Goal: Task Accomplishment & Management: Manage account settings

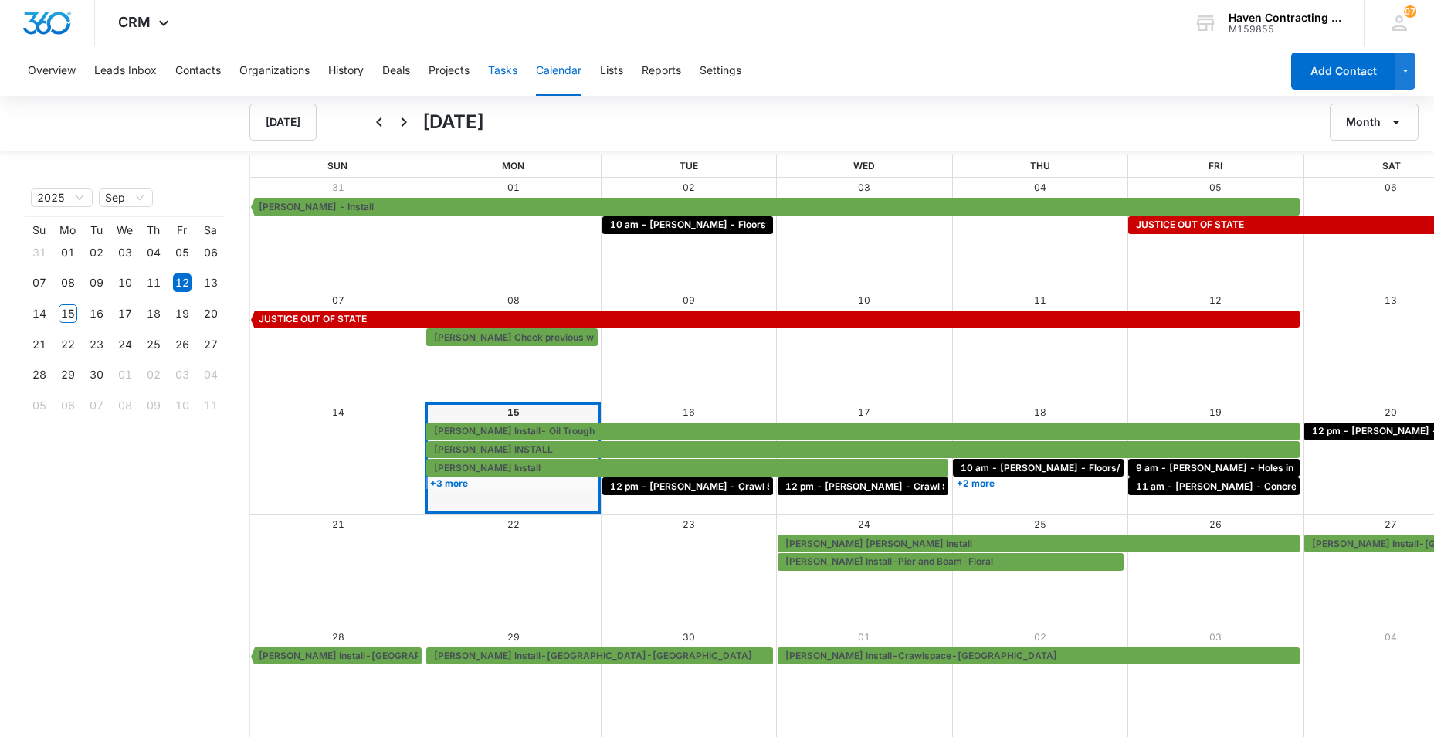
click at [505, 70] on button "Tasks" at bounding box center [502, 70] width 29 height 49
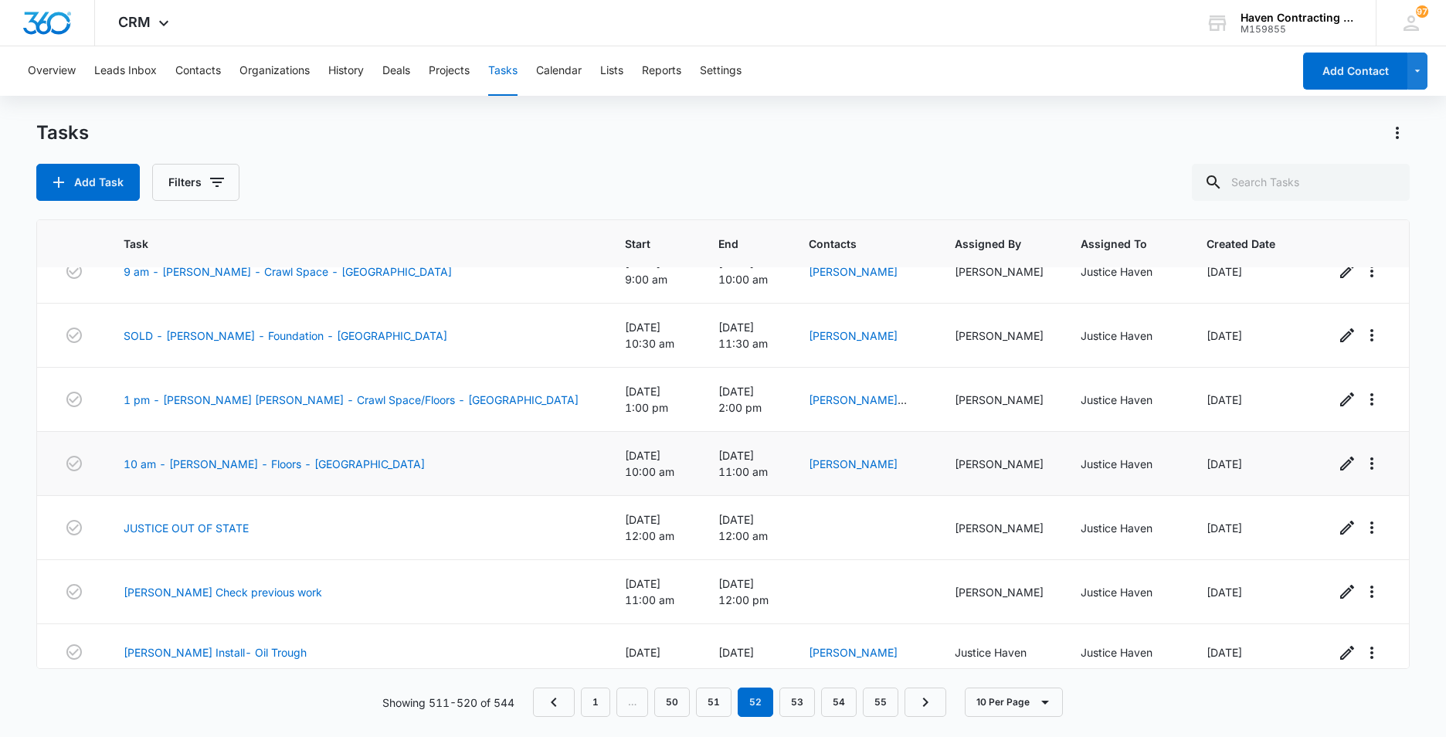
scroll to position [171, 0]
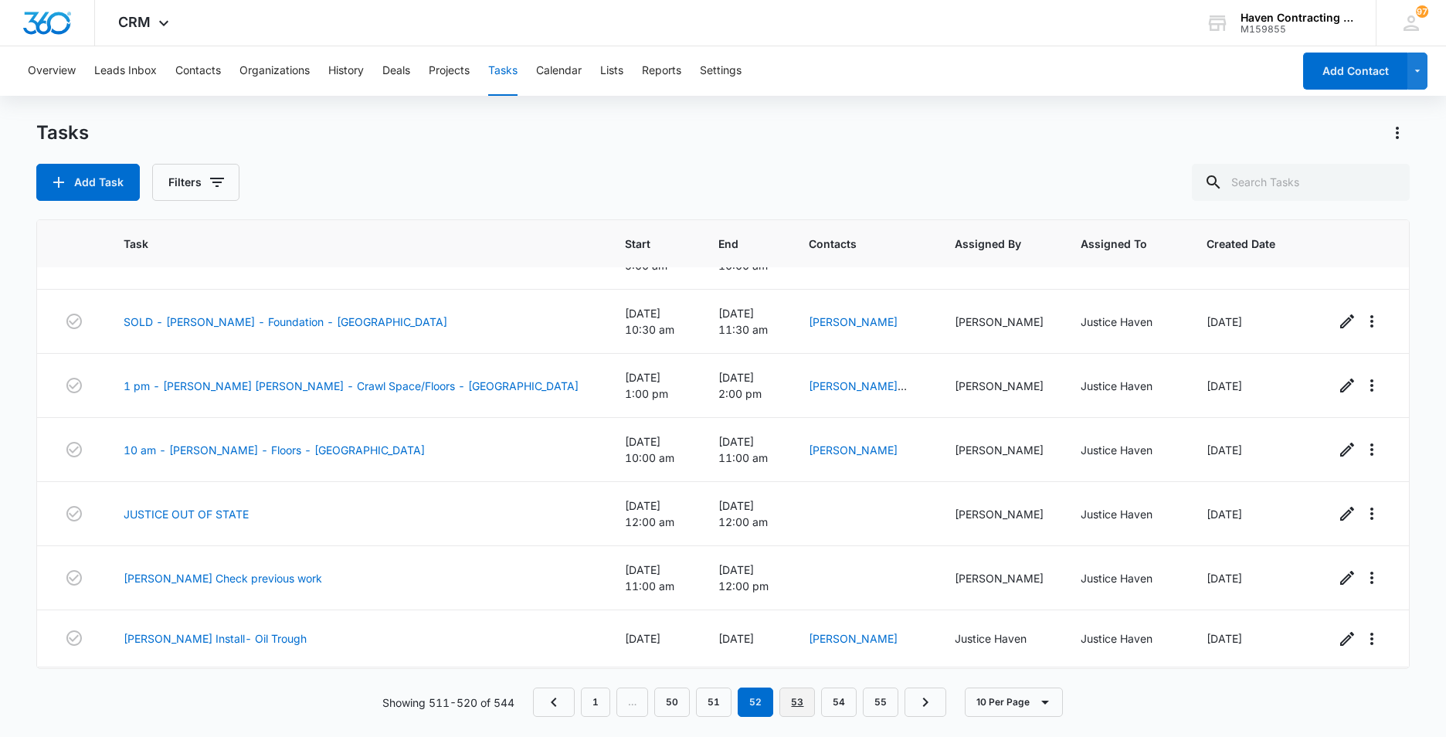
click at [796, 704] on link "53" at bounding box center [797, 701] width 36 height 29
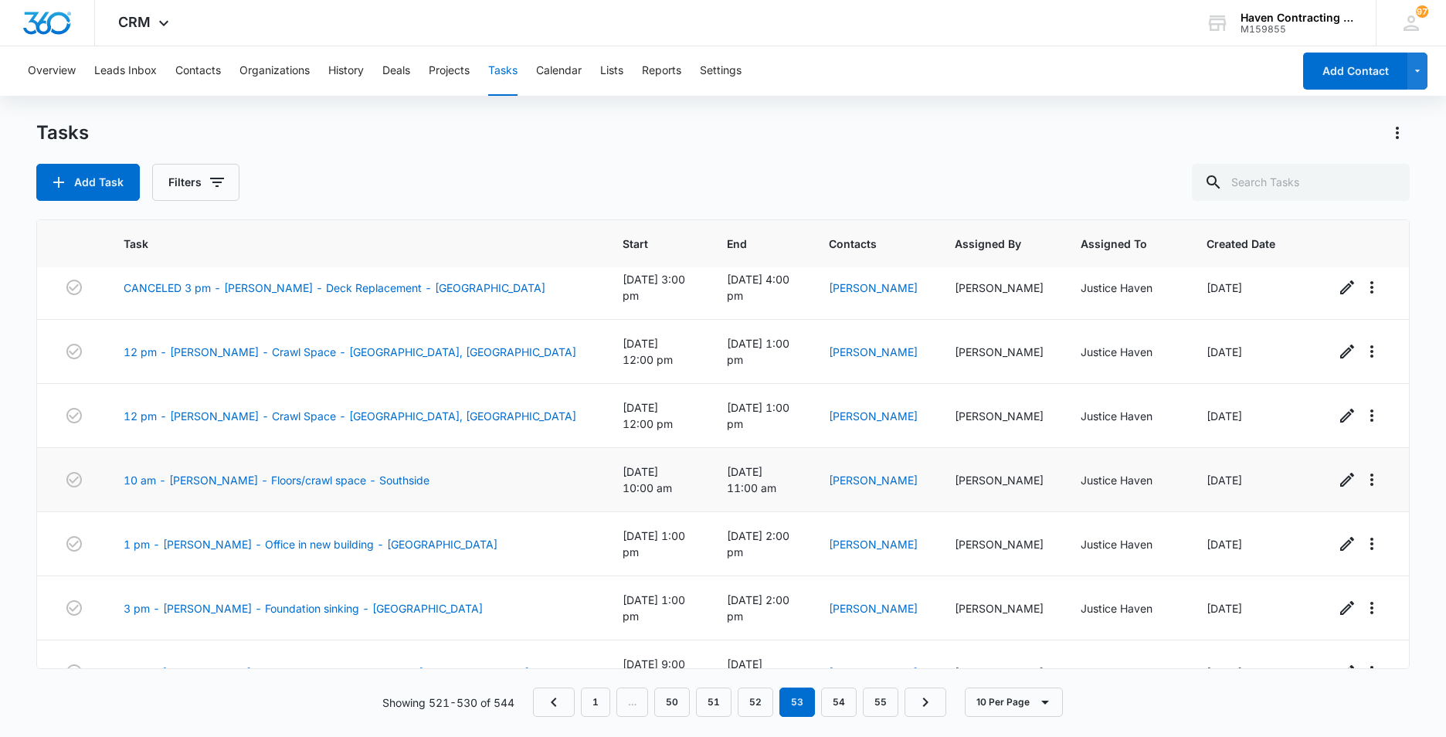
scroll to position [205, 0]
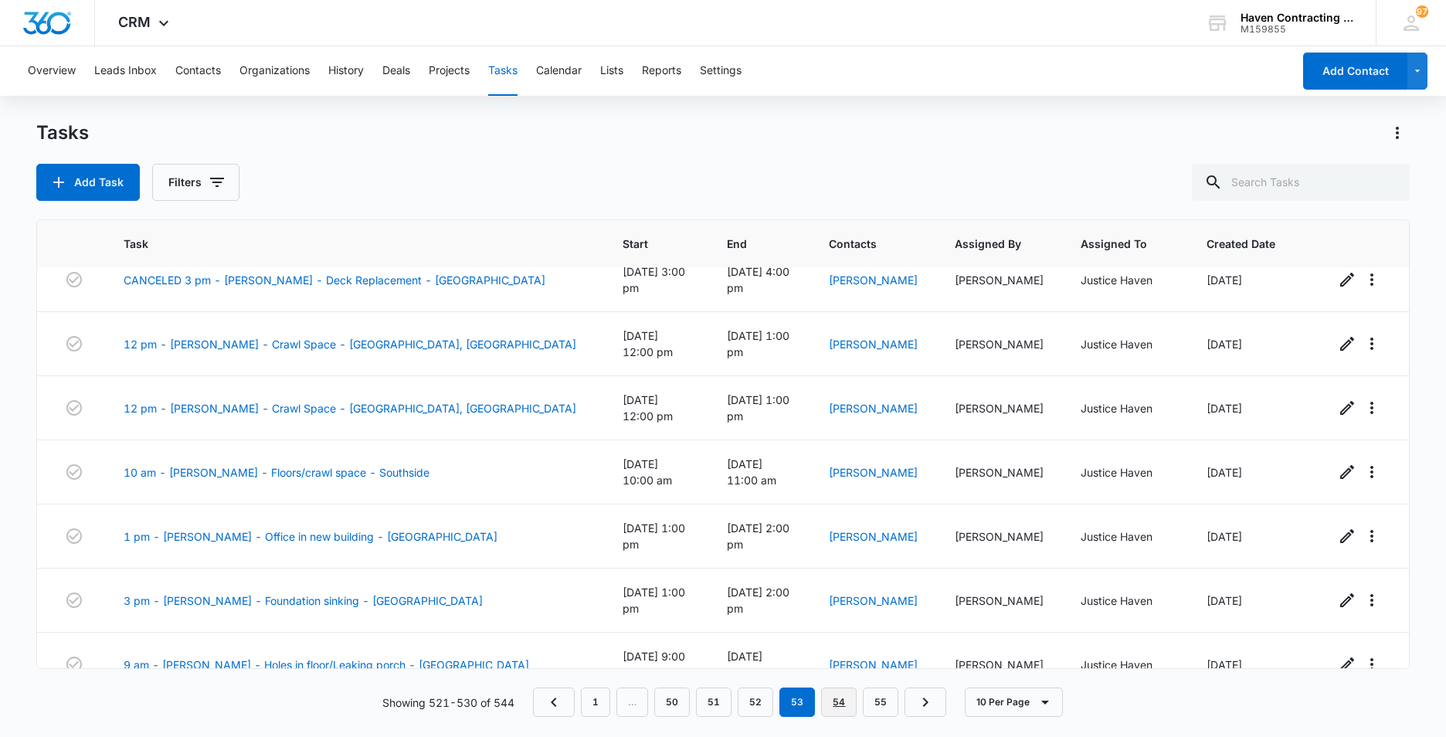
click at [840, 704] on link "54" at bounding box center [839, 701] width 36 height 29
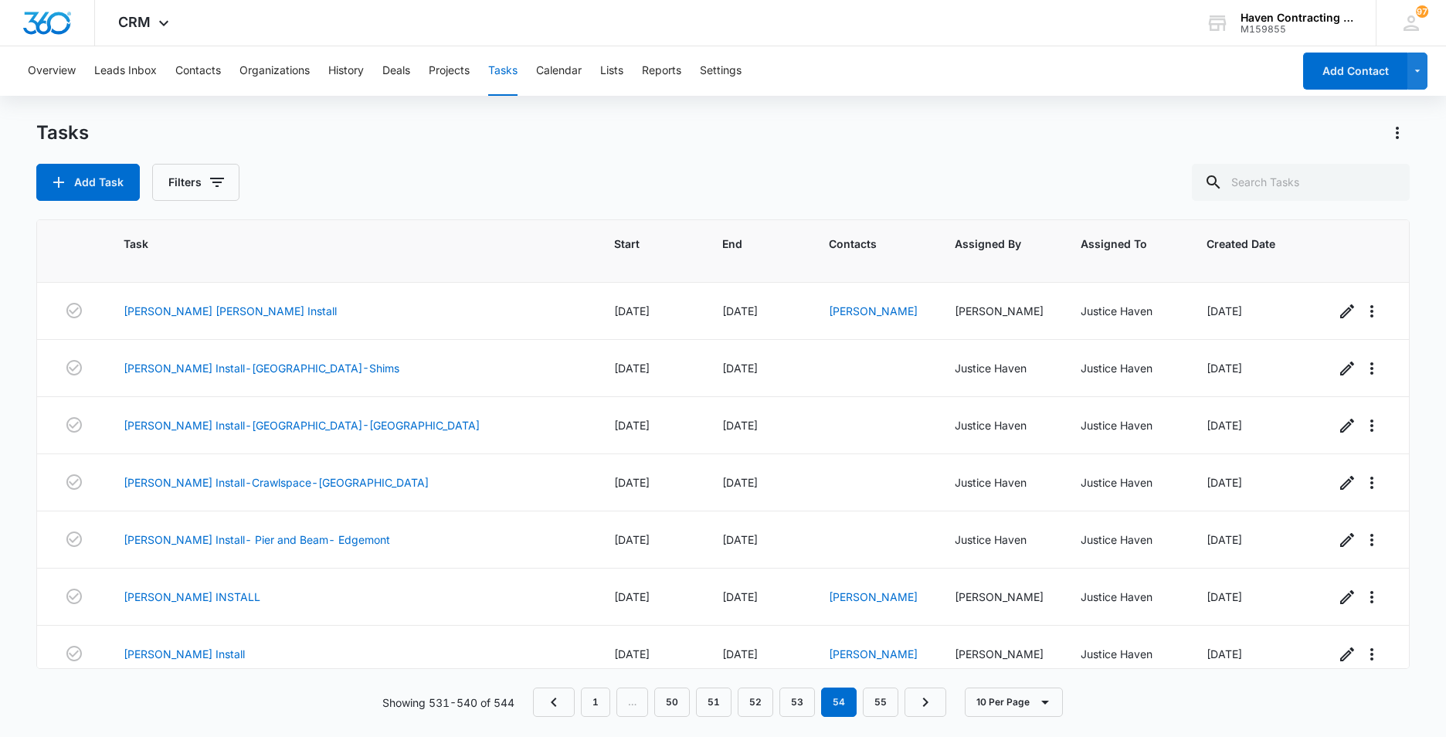
scroll to position [0, 0]
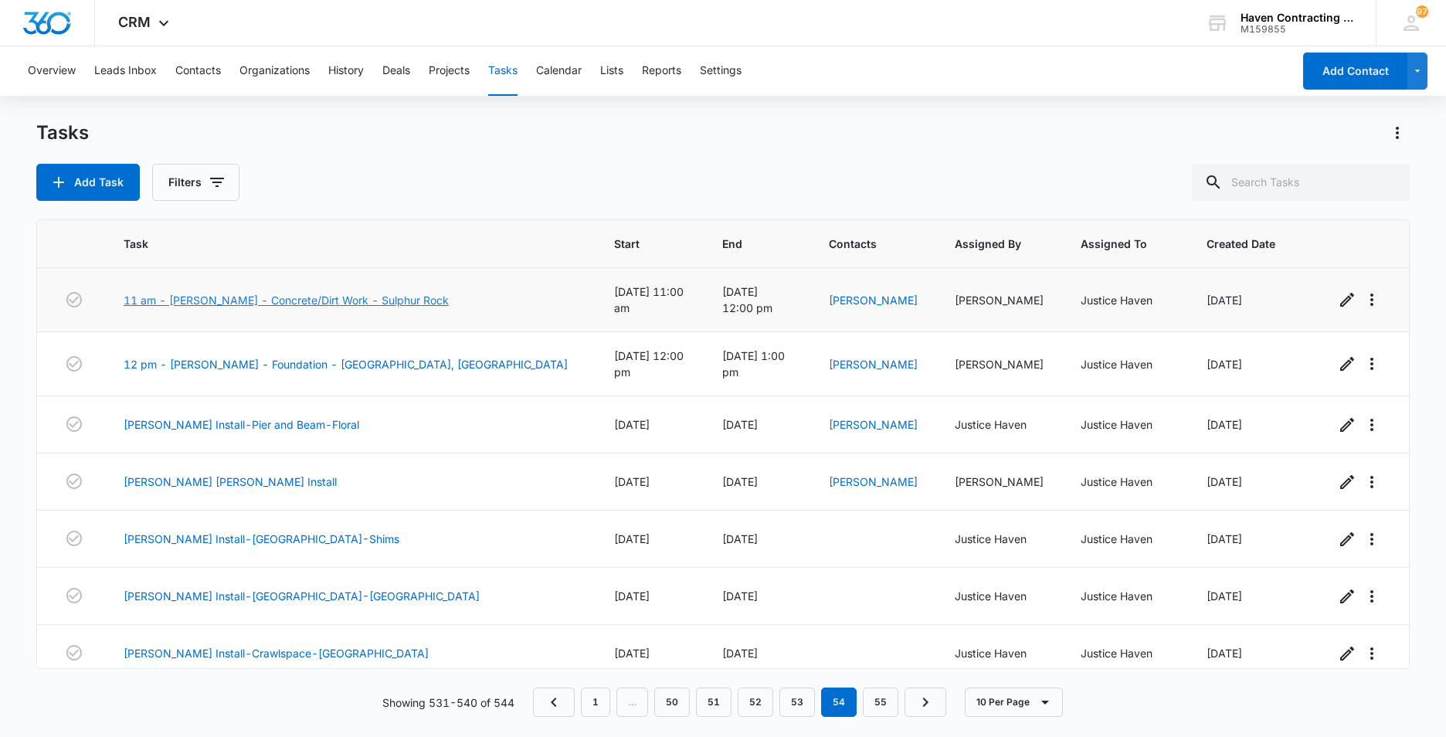
click at [235, 293] on link "11 am - [PERSON_NAME] - Concrete/Dirt Work - Sulphur Rock" at bounding box center [286, 300] width 325 height 16
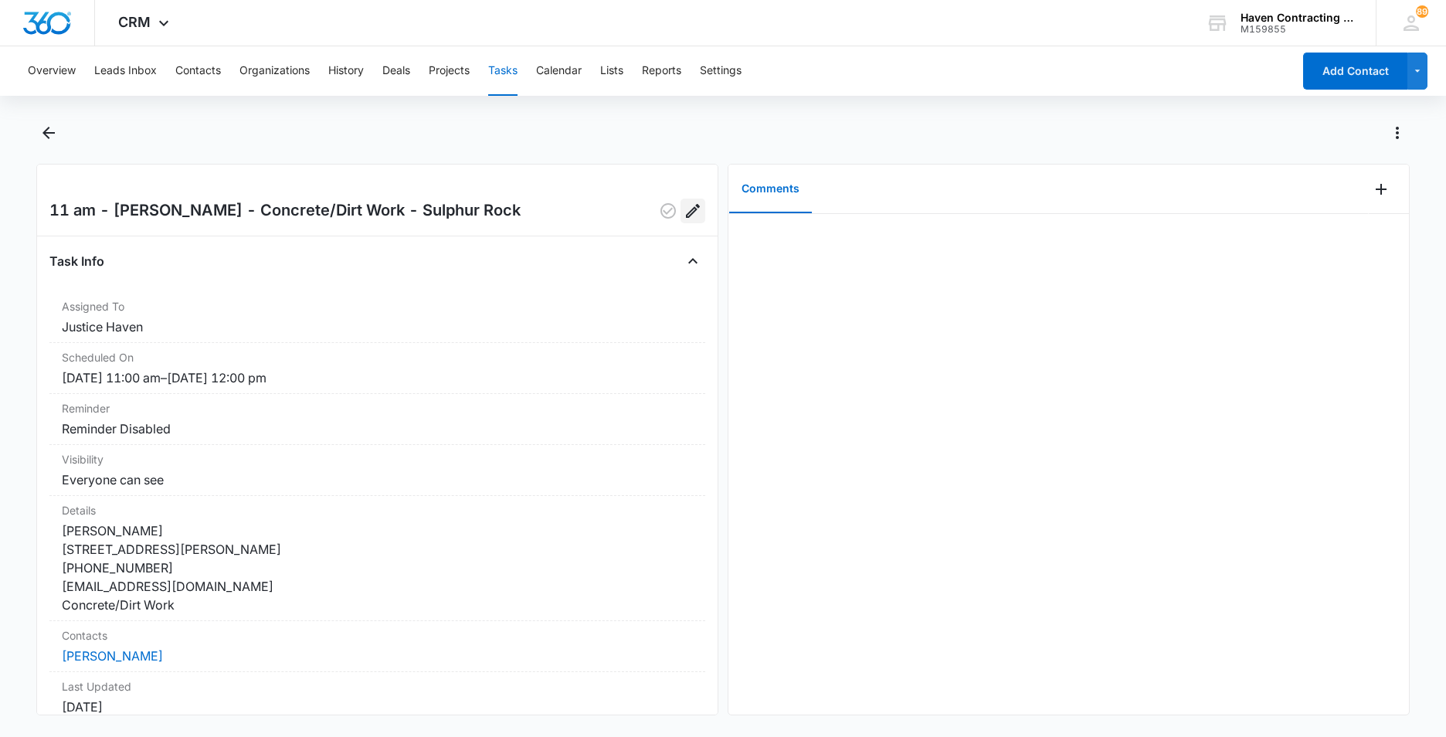
click at [683, 207] on icon "Edit" at bounding box center [692, 211] width 19 height 19
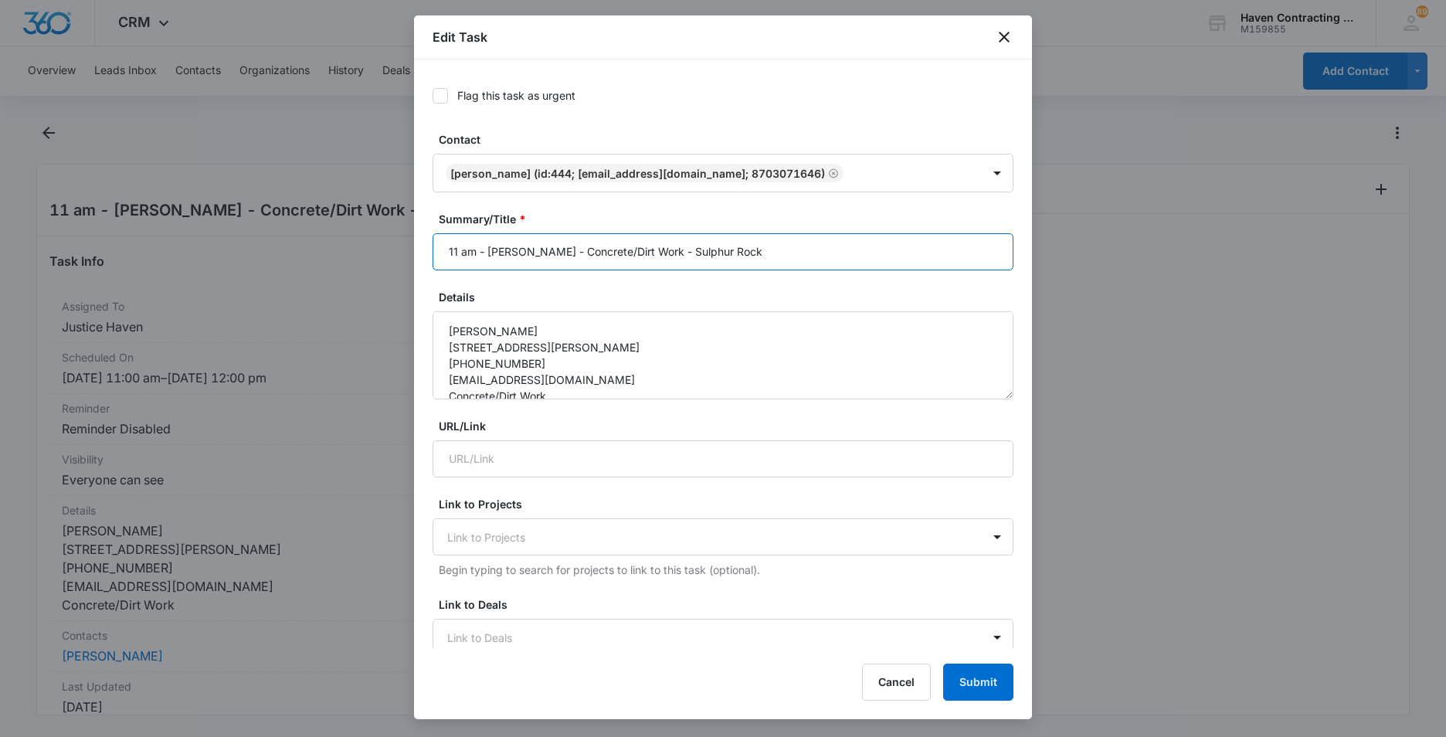
click at [443, 248] on input "11 am - [PERSON_NAME] - Concrete/Dirt Work - Sulphur Rock" at bounding box center [722, 251] width 581 height 37
type input "Canceled 11 am - [PERSON_NAME] - Concrete/Dirt Work - Sulphur Rock"
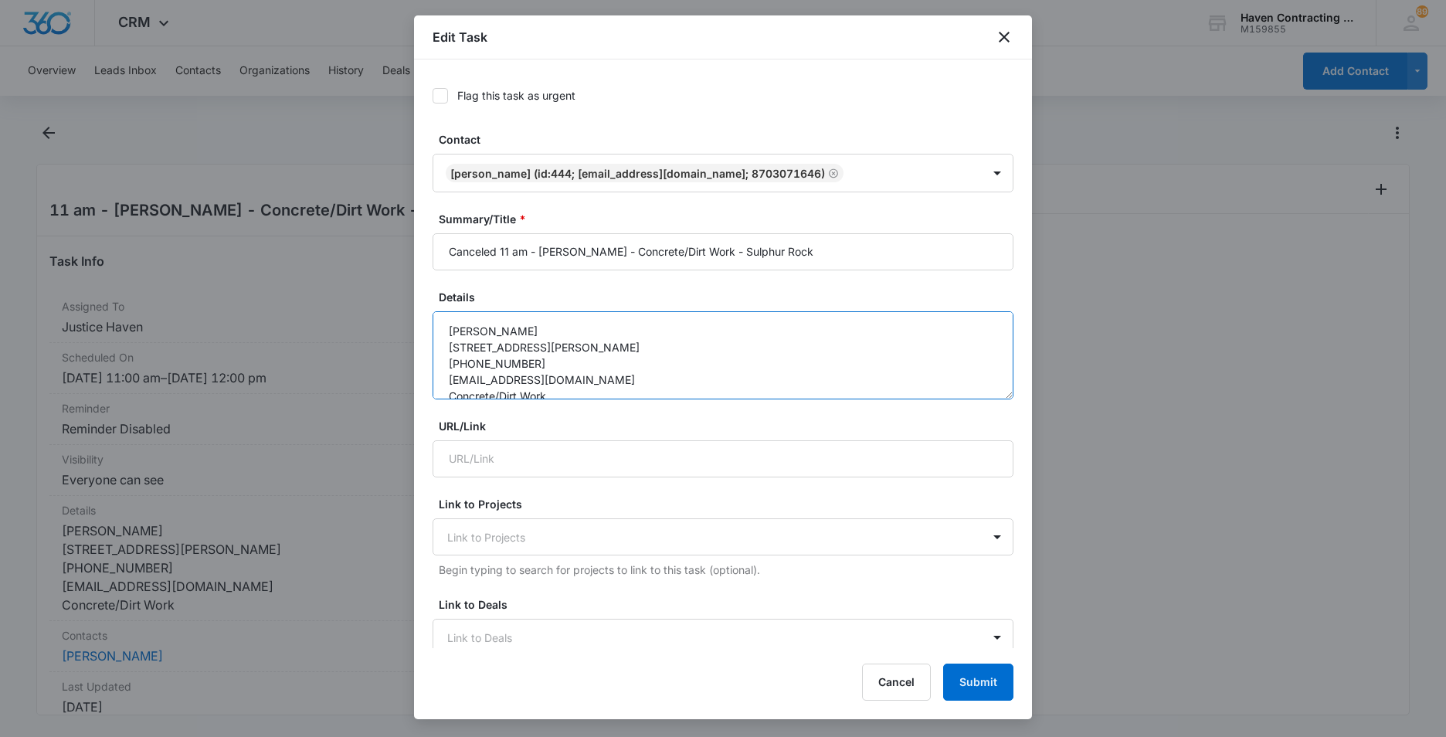
drag, startPoint x: 443, startPoint y: 329, endPoint x: 689, endPoint y: 310, distance: 247.1
click at [443, 329] on textarea "[PERSON_NAME] [STREET_ADDRESS][PERSON_NAME] [PHONE_NUMBER] [EMAIL_ADDRESS][DOMA…" at bounding box center [722, 355] width 581 height 88
type textarea "Canceled [PERSON_NAME] [STREET_ADDRESS][PERSON_NAME] [PHONE_NUMBER] [EMAIL_ADDR…"
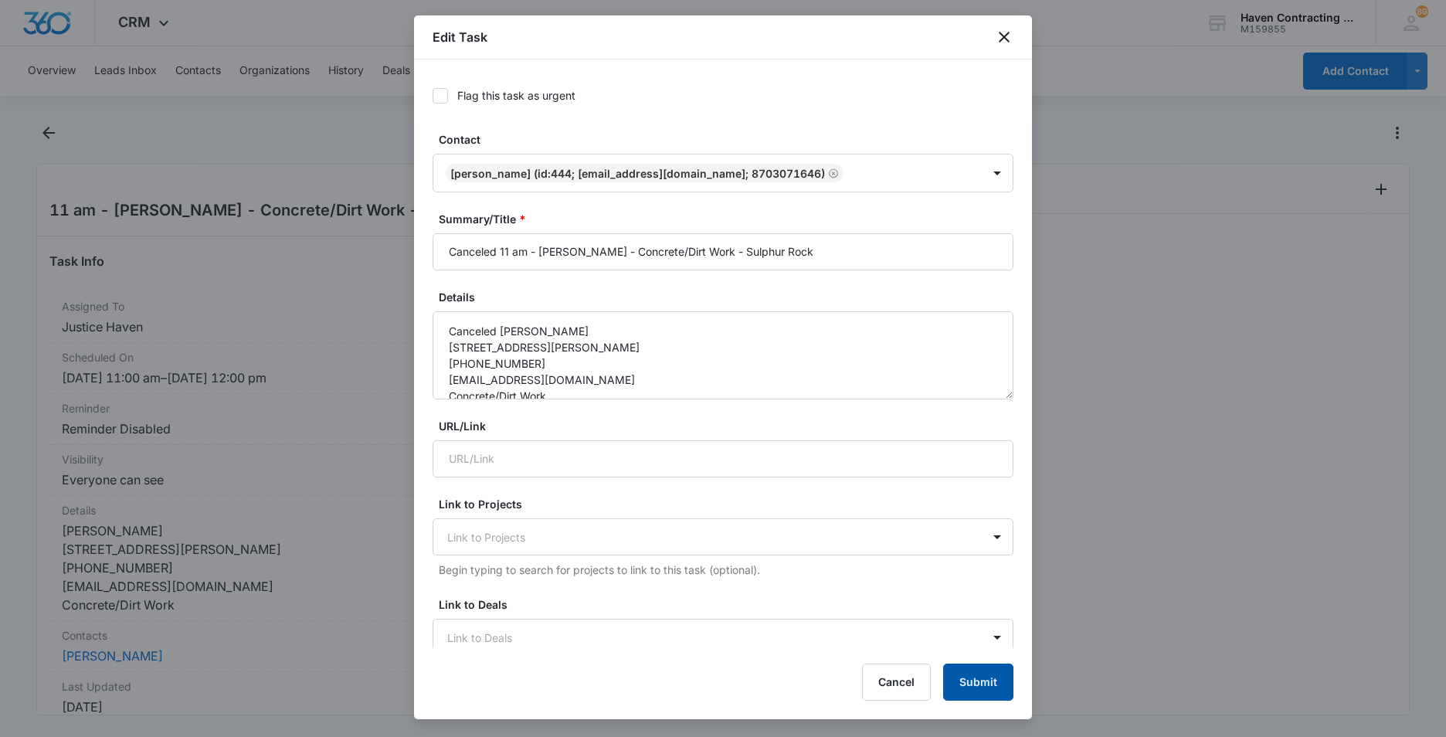
click at [998, 679] on button "Submit" at bounding box center [978, 681] width 70 height 37
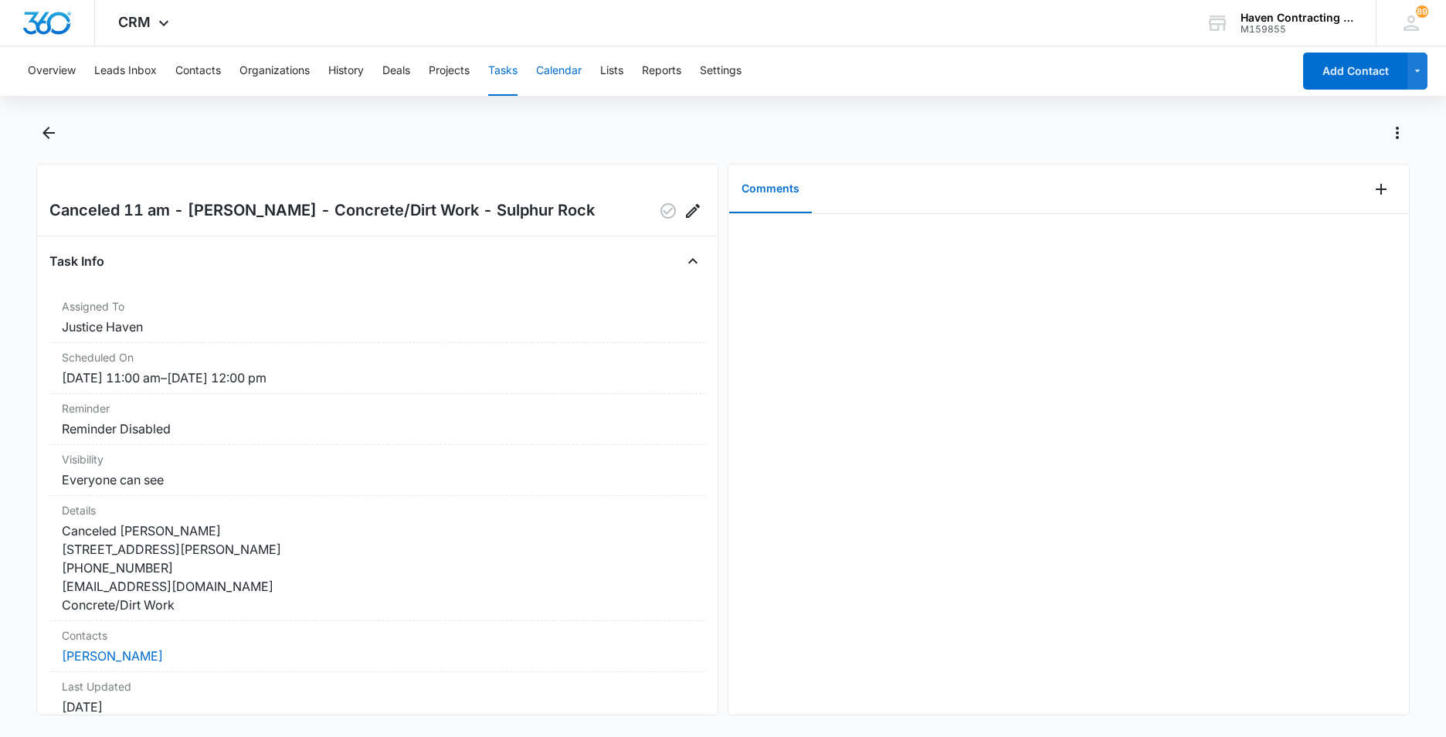
click at [563, 69] on button "Calendar" at bounding box center [559, 70] width 46 height 49
